Goal: Transaction & Acquisition: Book appointment/travel/reservation

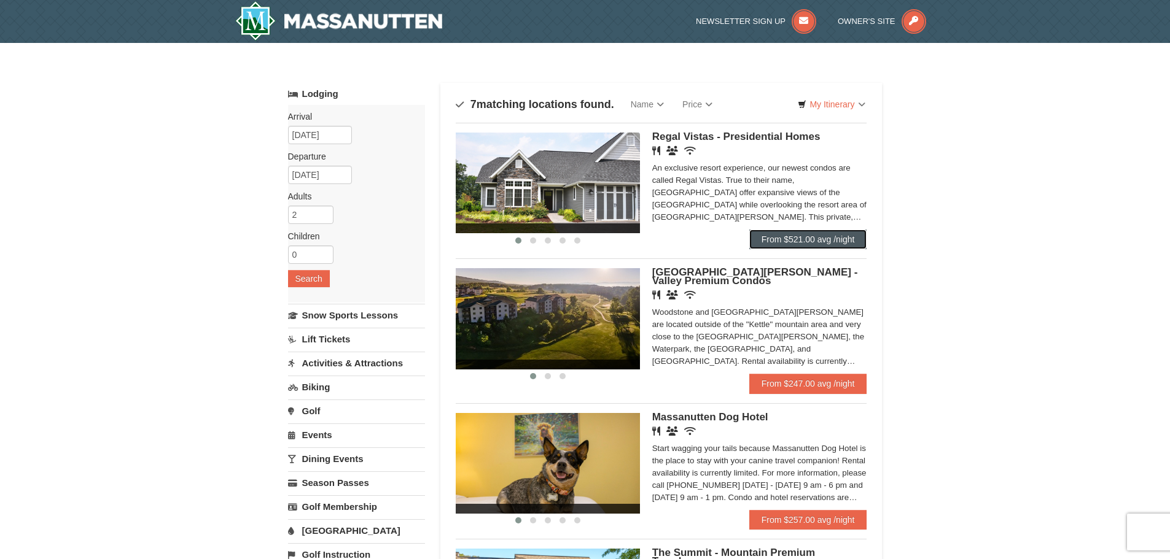
click at [854, 239] on link "From $521.00 avg /night" at bounding box center [808, 240] width 118 height 20
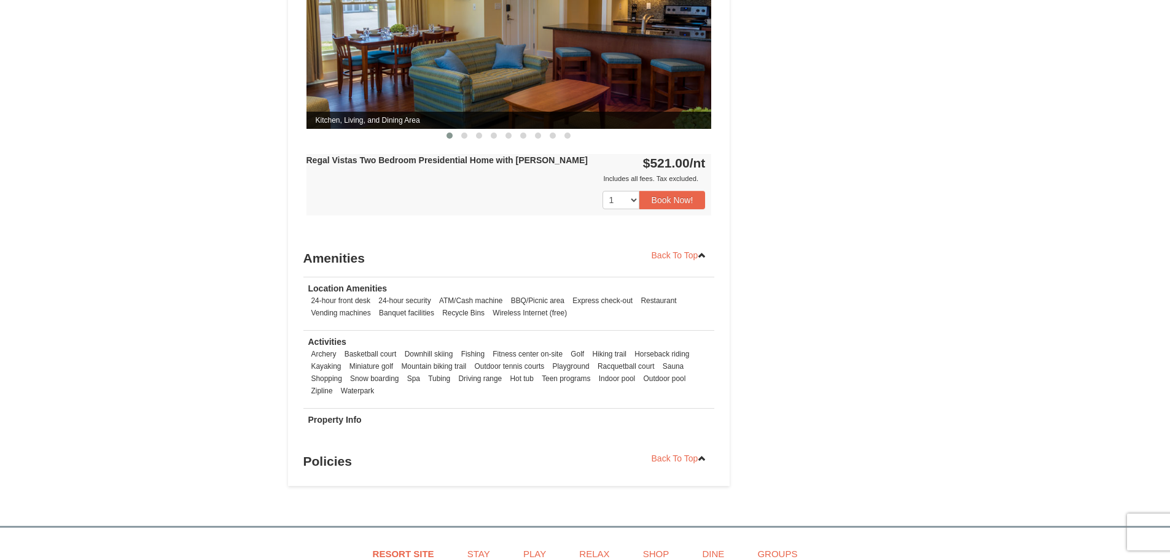
scroll to position [675, 0]
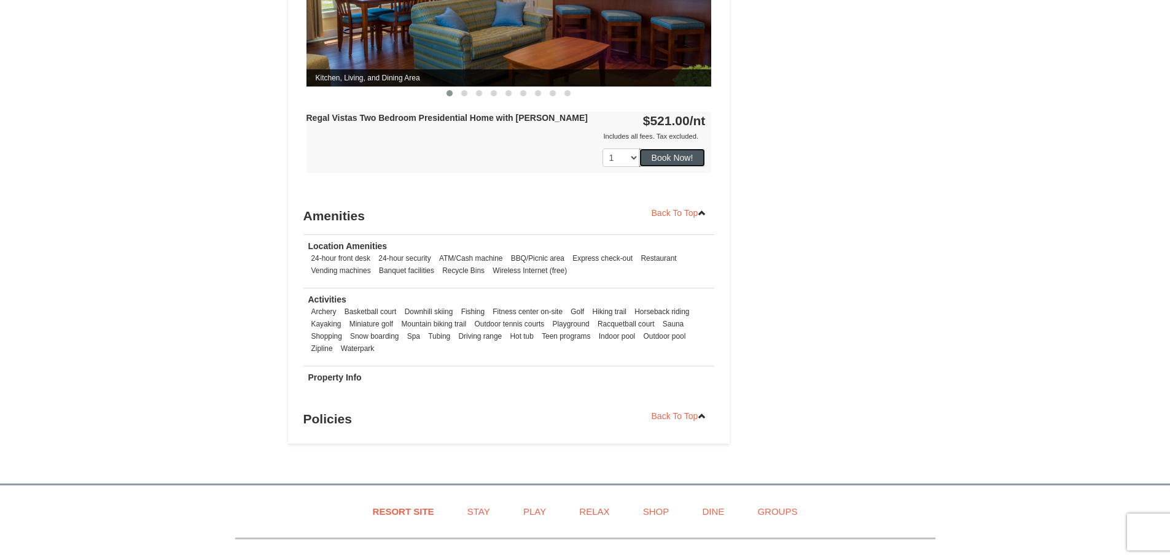
click at [674, 151] on button "Book Now!" at bounding box center [672, 158] width 66 height 18
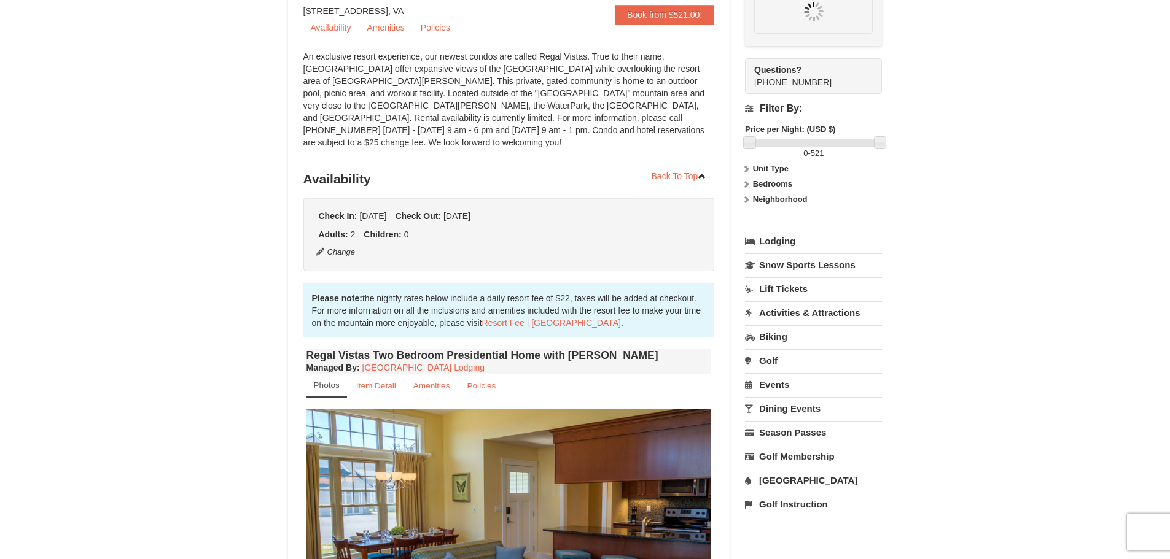
scroll to position [120, 0]
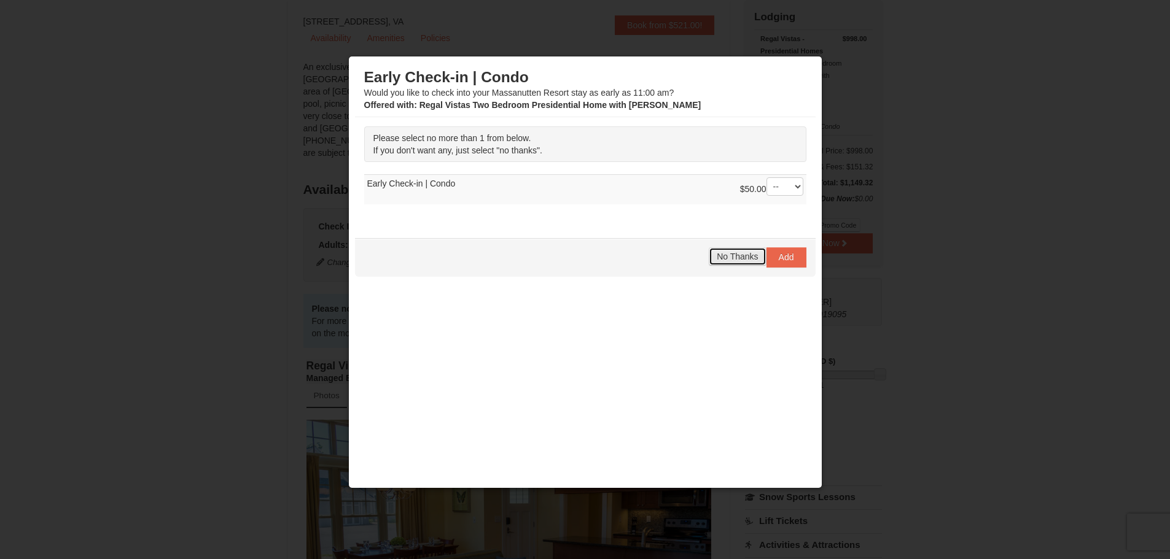
click at [736, 259] on span "No Thanks" at bounding box center [737, 257] width 41 height 10
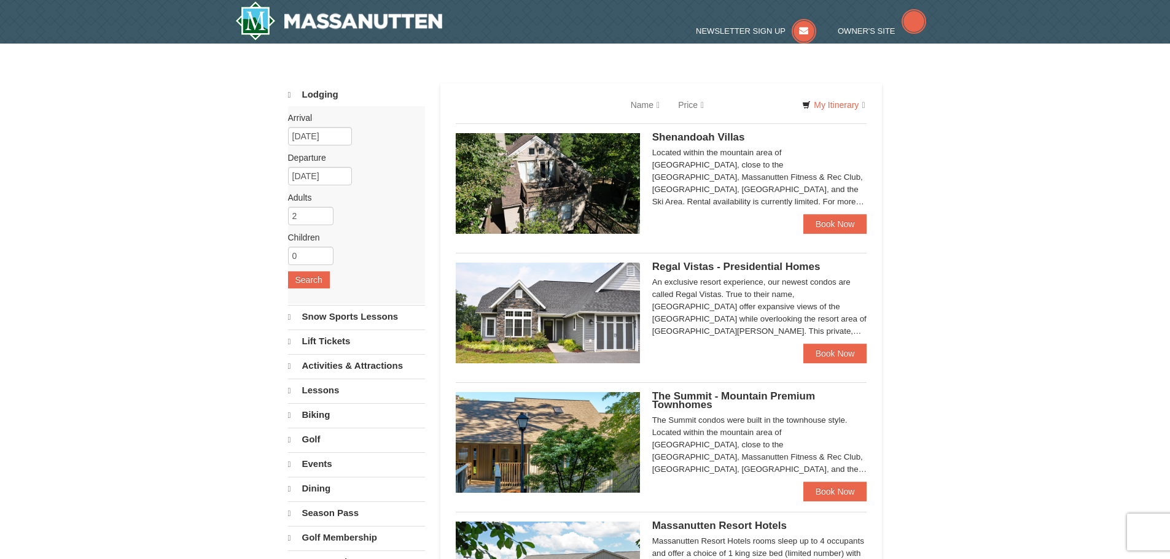
select select "9"
